Goal: Task Accomplishment & Management: Use online tool/utility

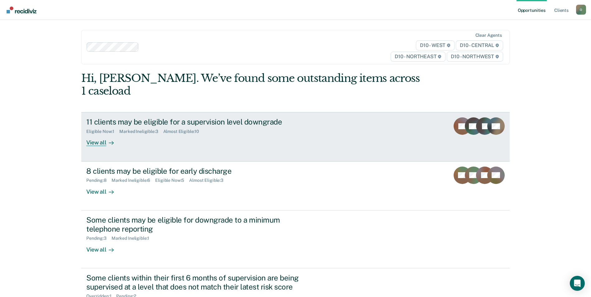
click at [95, 134] on div "View all" at bounding box center [103, 140] width 35 height 12
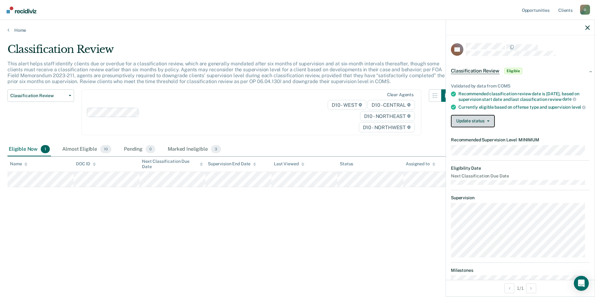
click at [461, 126] on button "Update status" at bounding box center [473, 121] width 44 height 12
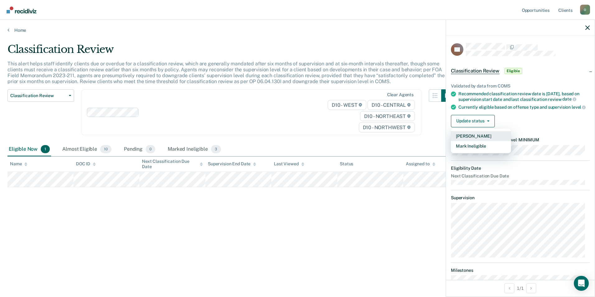
click at [465, 141] on button "[PERSON_NAME]" at bounding box center [481, 136] width 60 height 10
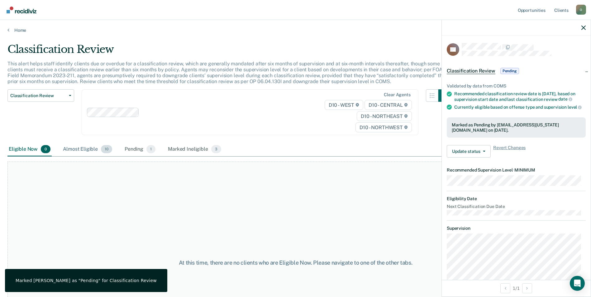
click at [90, 149] on div "Almost Eligible 10" at bounding box center [88, 150] width 52 height 14
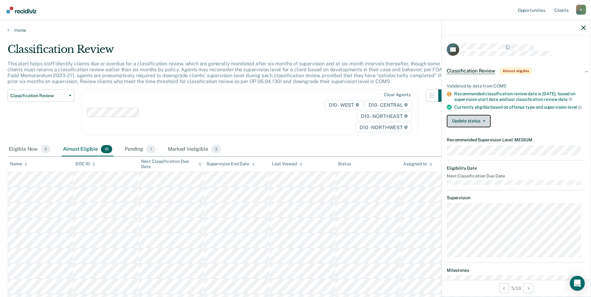
click at [471, 127] on button "Update status" at bounding box center [469, 121] width 44 height 12
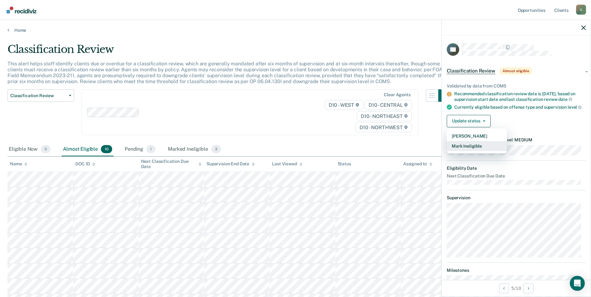
click at [470, 149] on button "Mark Ineligible" at bounding box center [477, 146] width 60 height 10
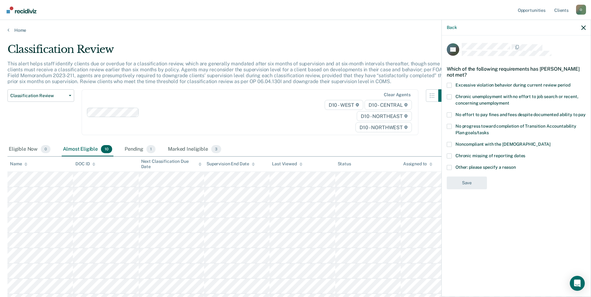
click at [446, 115] on div "DP Which of the following requirements has [PERSON_NAME] not met? Excessive vio…" at bounding box center [516, 165] width 149 height 260
click at [448, 113] on span at bounding box center [449, 114] width 5 height 5
click at [585, 112] on input "No effort to pay fines and fees despite documented ability to pay" at bounding box center [585, 112] width 0 height 0
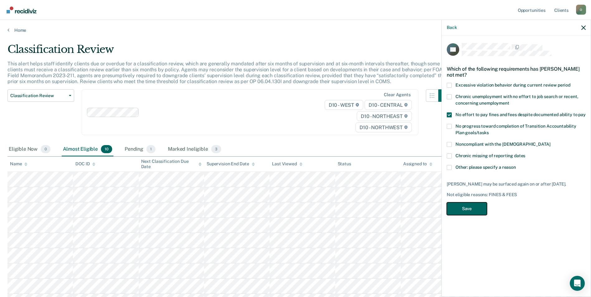
click at [473, 213] on button "Save" at bounding box center [467, 208] width 40 height 13
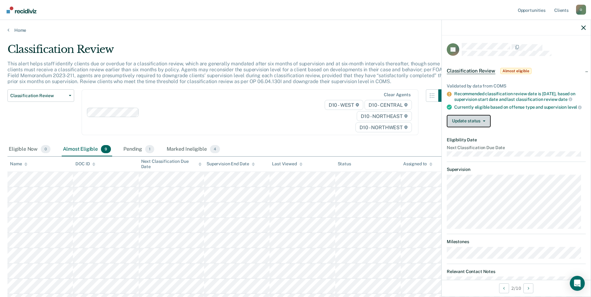
click at [481, 122] on span "button" at bounding box center [482, 121] width 5 height 1
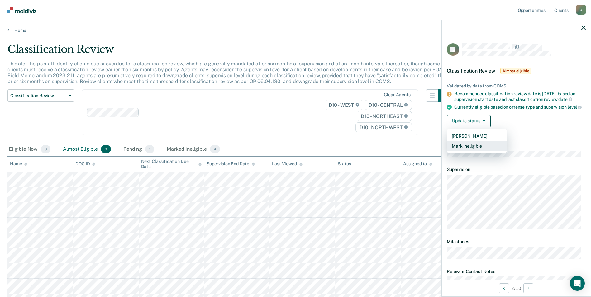
click at [482, 149] on button "Mark Ineligible" at bounding box center [477, 146] width 60 height 10
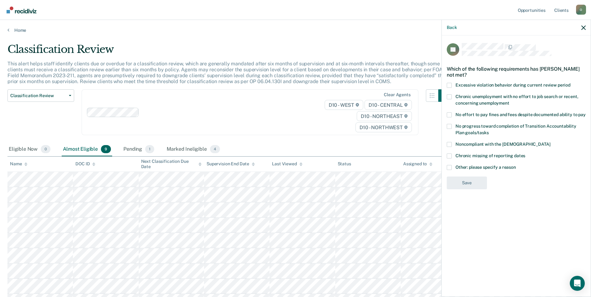
click at [450, 84] on span at bounding box center [449, 85] width 5 height 5
click at [570, 83] on input "Excessive violation behavior during current review period" at bounding box center [570, 83] width 0 height 0
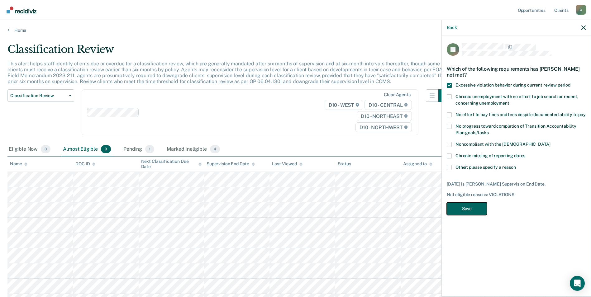
click at [467, 212] on button "Save" at bounding box center [467, 208] width 40 height 13
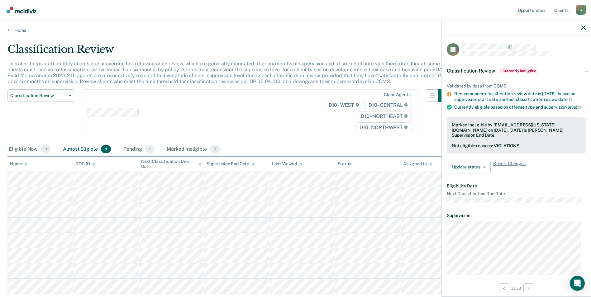
scroll to position [42, 0]
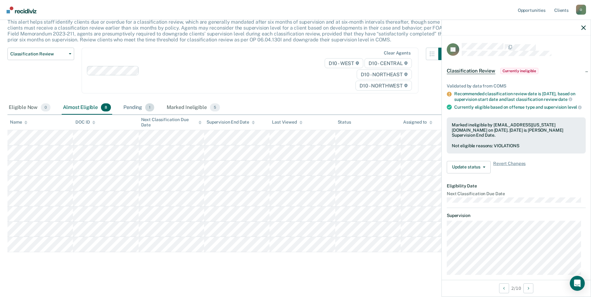
click at [138, 109] on div "Pending 1" at bounding box center [138, 108] width 33 height 14
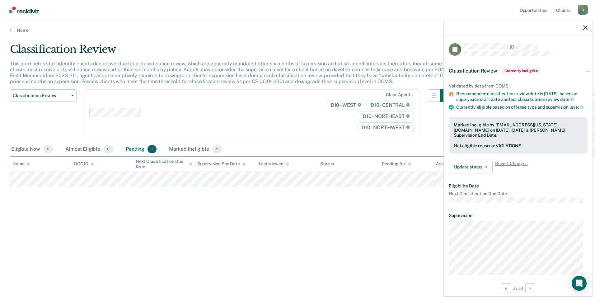
scroll to position [0, 0]
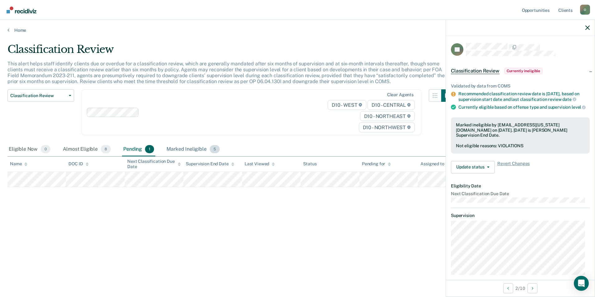
click at [192, 149] on div "Marked Ineligible 5" at bounding box center [193, 150] width 56 height 14
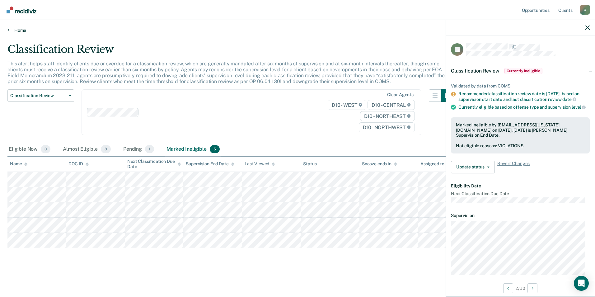
click at [11, 29] on link "Home" at bounding box center [297, 30] width 580 height 6
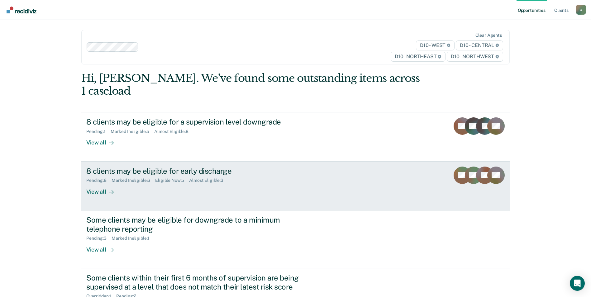
click at [106, 183] on div "View all" at bounding box center [103, 189] width 35 height 12
